Goal: Information Seeking & Learning: Learn about a topic

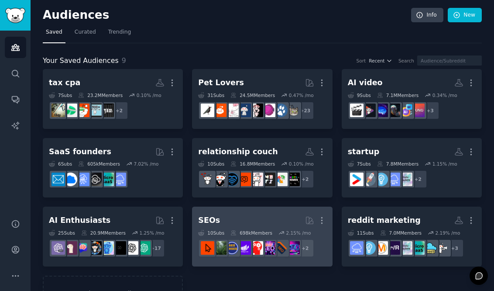
click at [235, 223] on h2 "SEOs More" at bounding box center [262, 220] width 128 height 15
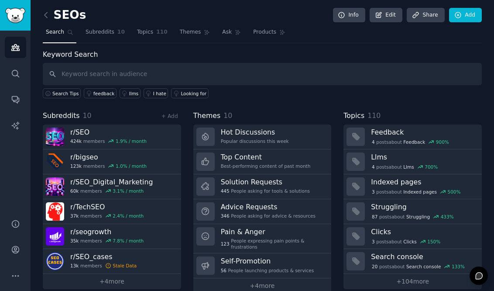
click at [241, 74] on input "text" at bounding box center [262, 74] width 439 height 22
type input "GEO"
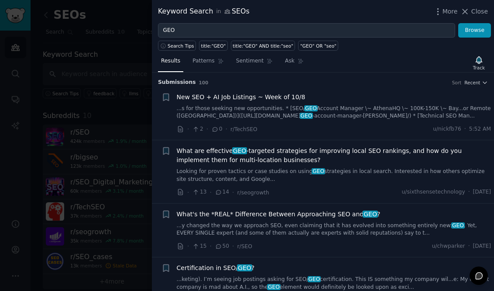
click at [197, 222] on link "...y changed the way we approach SEO, even claiming that it has evolved into so…" at bounding box center [334, 229] width 315 height 15
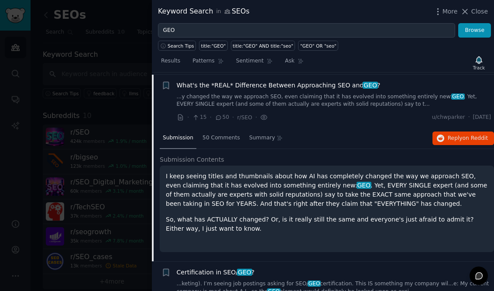
scroll to position [131, 0]
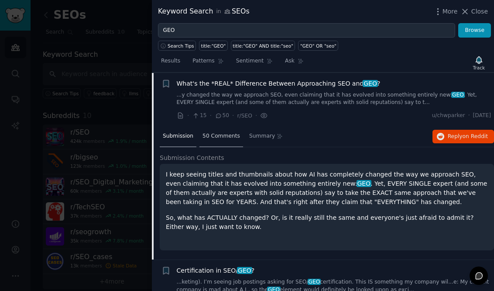
click at [229, 139] on span "50 Comments" at bounding box center [222, 136] width 38 height 8
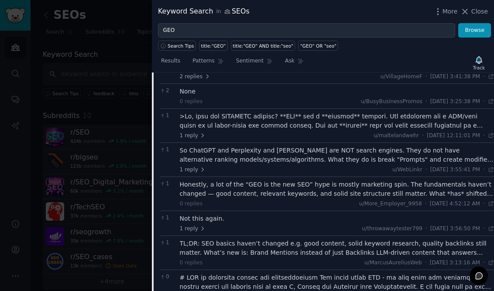
scroll to position [295, 0]
click at [344, 188] on div "Honestly, a lot of the “GEO is the new SEO” hype is mostly marketing spin. The …" at bounding box center [337, 188] width 315 height 18
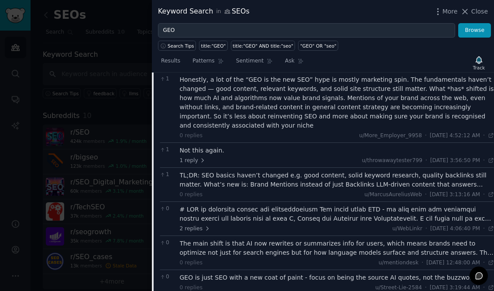
scroll to position [400, 0]
click at [204, 224] on icon at bounding box center [207, 227] width 6 height 6
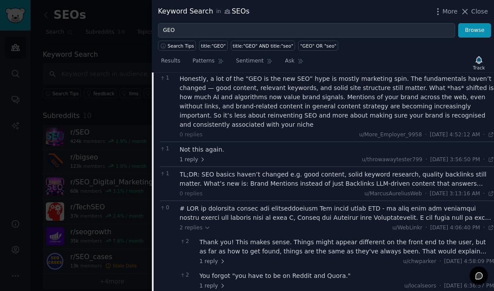
click at [200, 214] on div "2 replies u/WebLinkr · Tue 10/7/2025, 4:06:40 PM Tue 10/7/2025 · 2 Thank you! T…" at bounding box center [337, 248] width 315 height 89
click at [201, 224] on span "2 replies" at bounding box center [195, 228] width 31 height 8
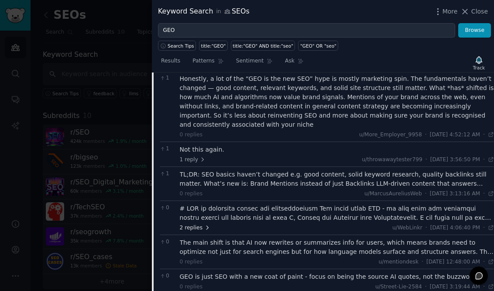
click at [198, 224] on span "2 replies" at bounding box center [195, 228] width 31 height 8
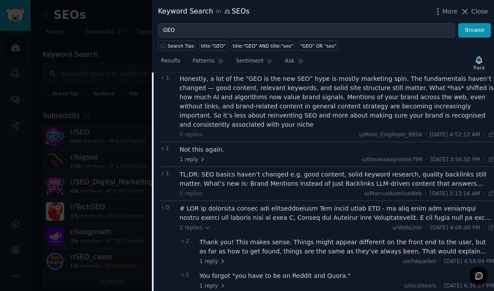
click at [483, 204] on div at bounding box center [337, 213] width 315 height 18
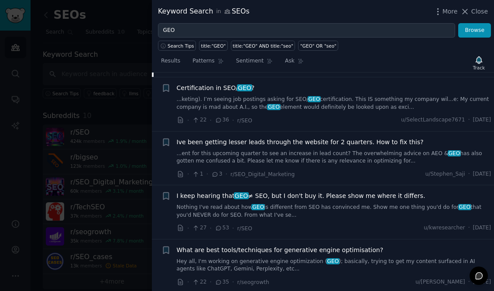
scroll to position [920, 0]
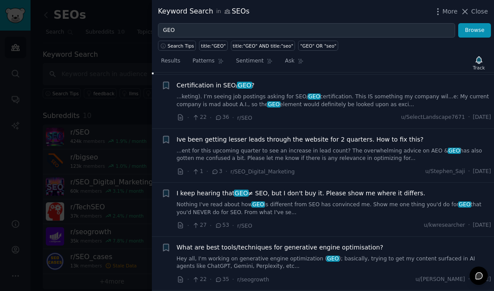
click at [345, 135] on span "Ive been getting lesser leads through the website for 2 quarters. How to fix th…" at bounding box center [300, 139] width 247 height 9
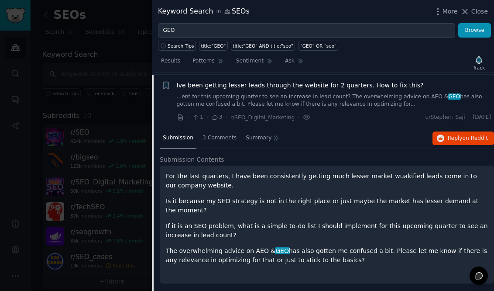
scroll to position [238, 0]
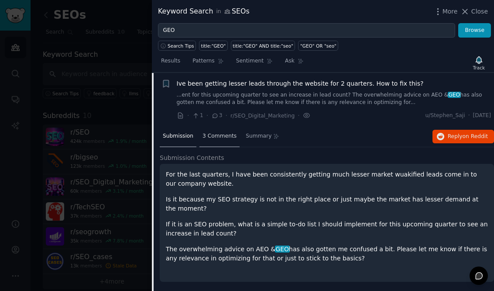
click at [230, 131] on div "3 Comments" at bounding box center [220, 136] width 40 height 21
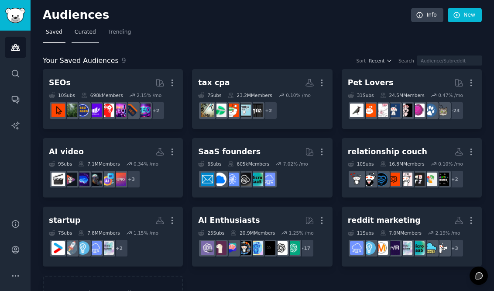
click at [86, 35] on span "Curated" at bounding box center [85, 32] width 21 height 8
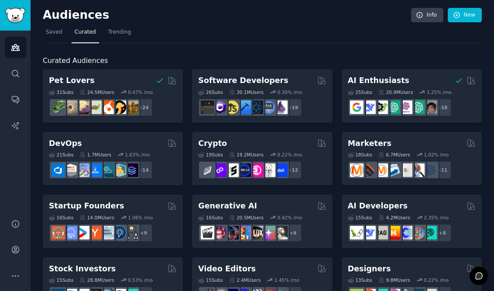
scroll to position [374, 0]
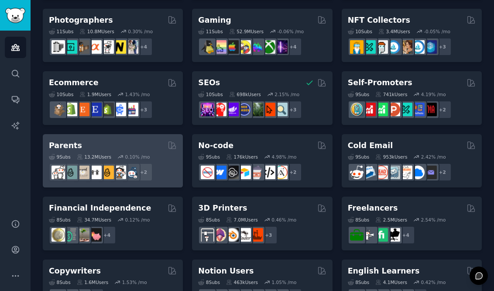
click at [163, 166] on div "+ 2" at bounding box center [113, 172] width 128 height 18
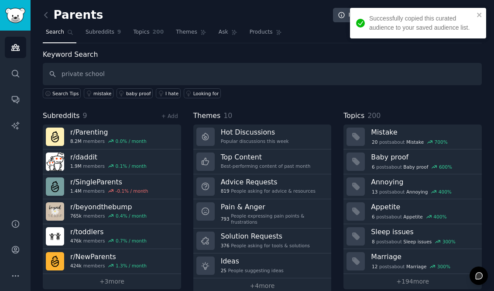
type input "private school"
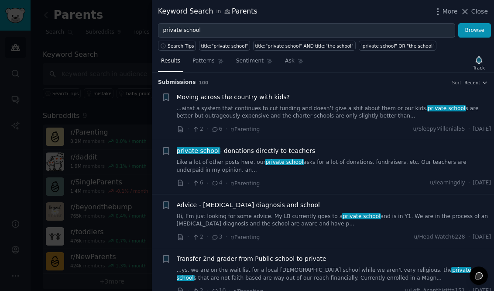
click at [250, 101] on span "Moving across the country with kids?" at bounding box center [234, 97] width 114 height 9
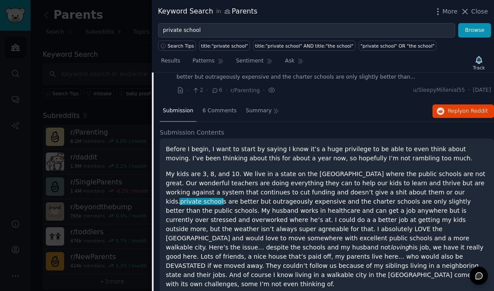
scroll to position [31, 0]
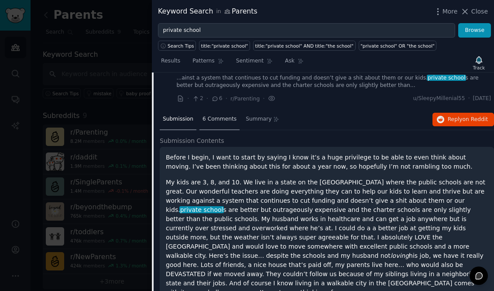
click at [221, 119] on span "6 Comments" at bounding box center [220, 119] width 34 height 8
